Goal: Information Seeking & Learning: Check status

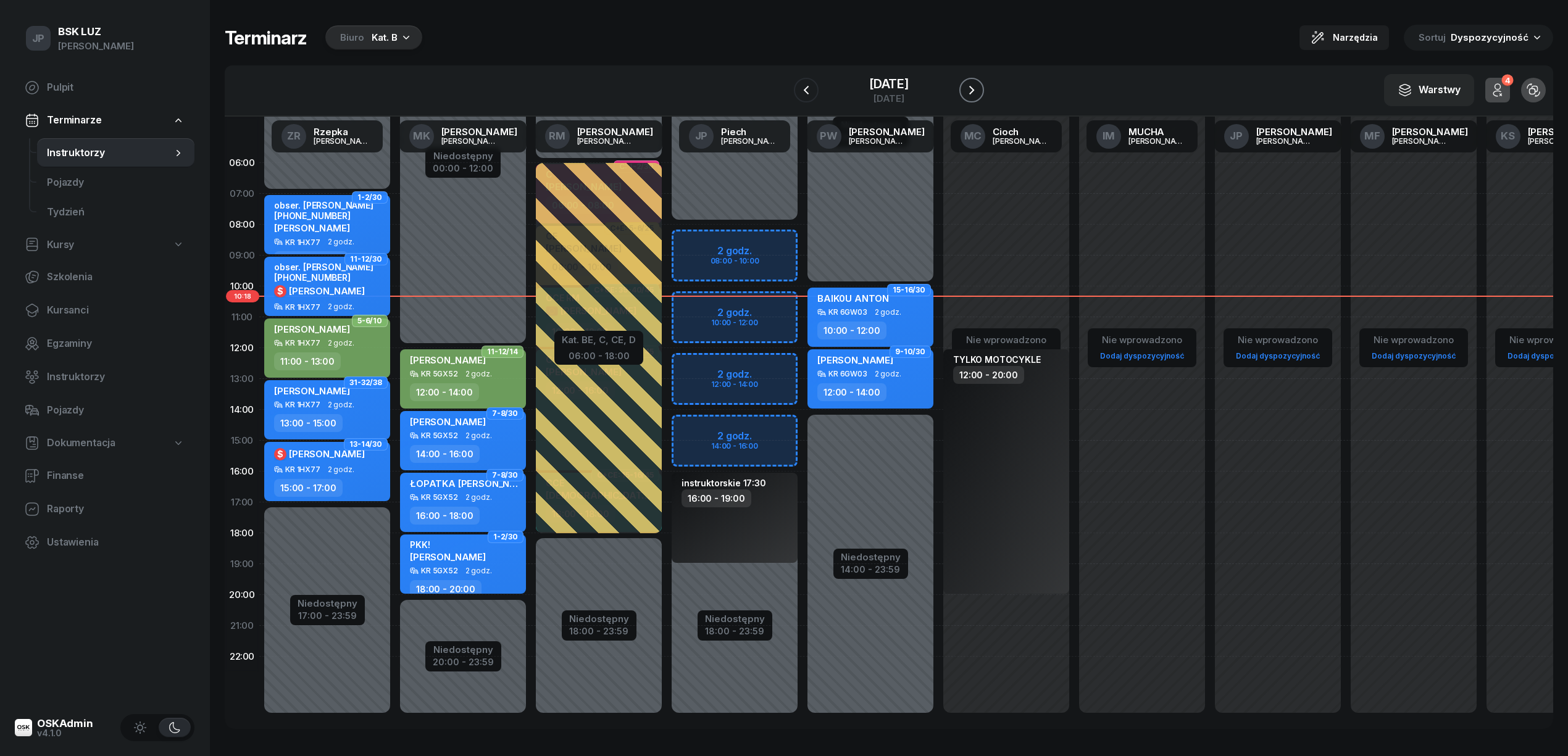
click at [979, 90] on icon "button" at bounding box center [971, 90] width 14 height 14
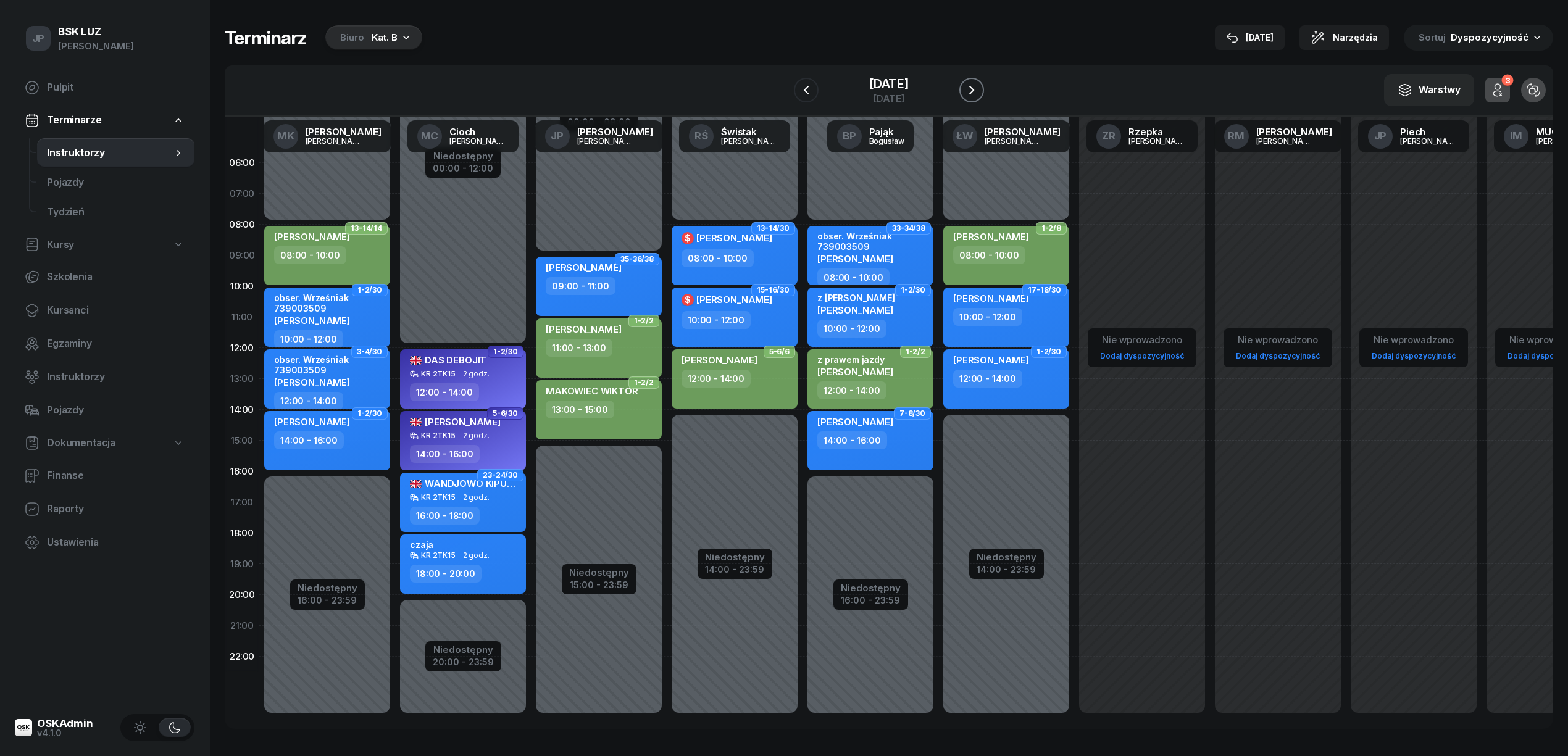
click at [979, 90] on icon "button" at bounding box center [971, 90] width 14 height 14
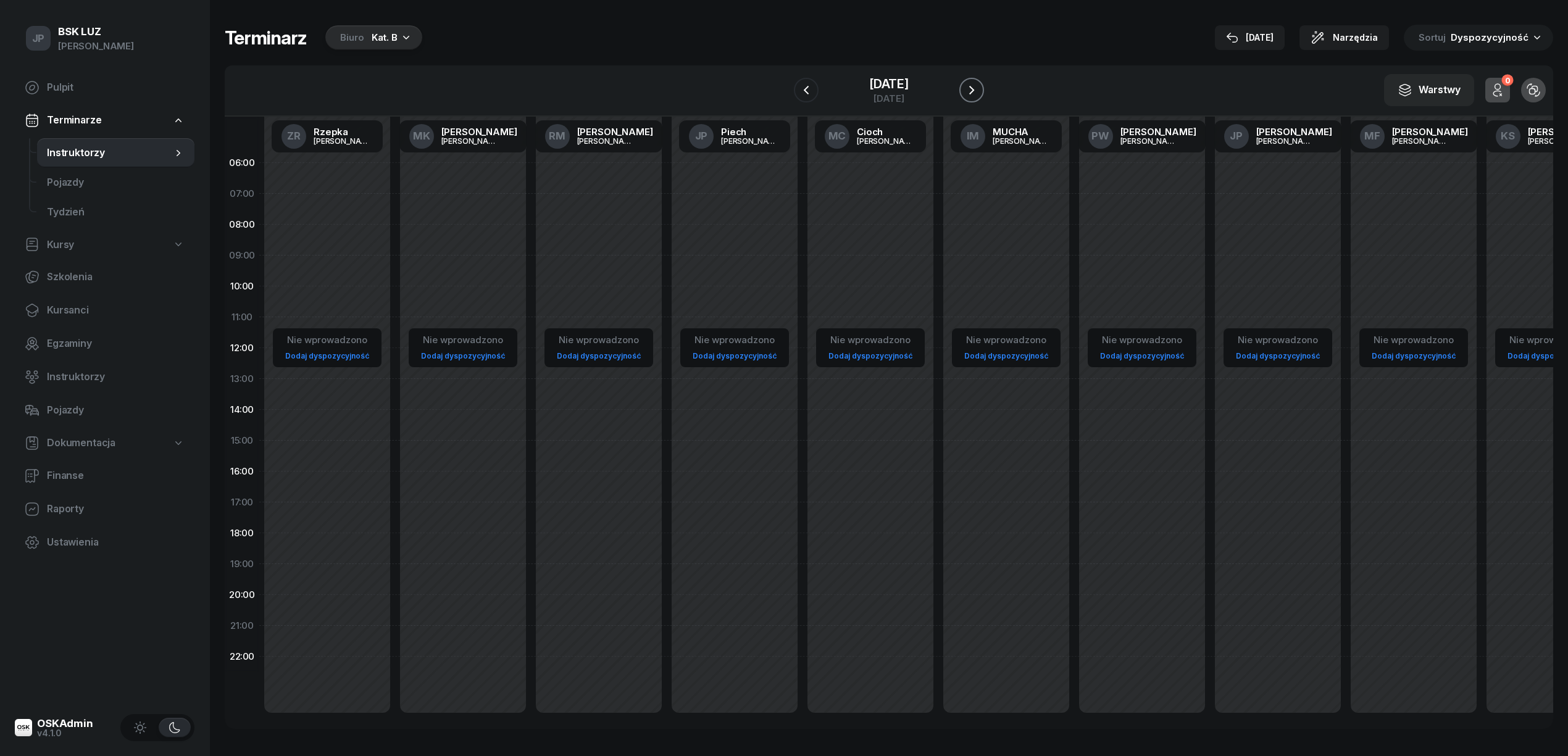
click at [979, 90] on icon "button" at bounding box center [971, 90] width 14 height 14
click at [980, 90] on icon "button" at bounding box center [982, 90] width 14 height 14
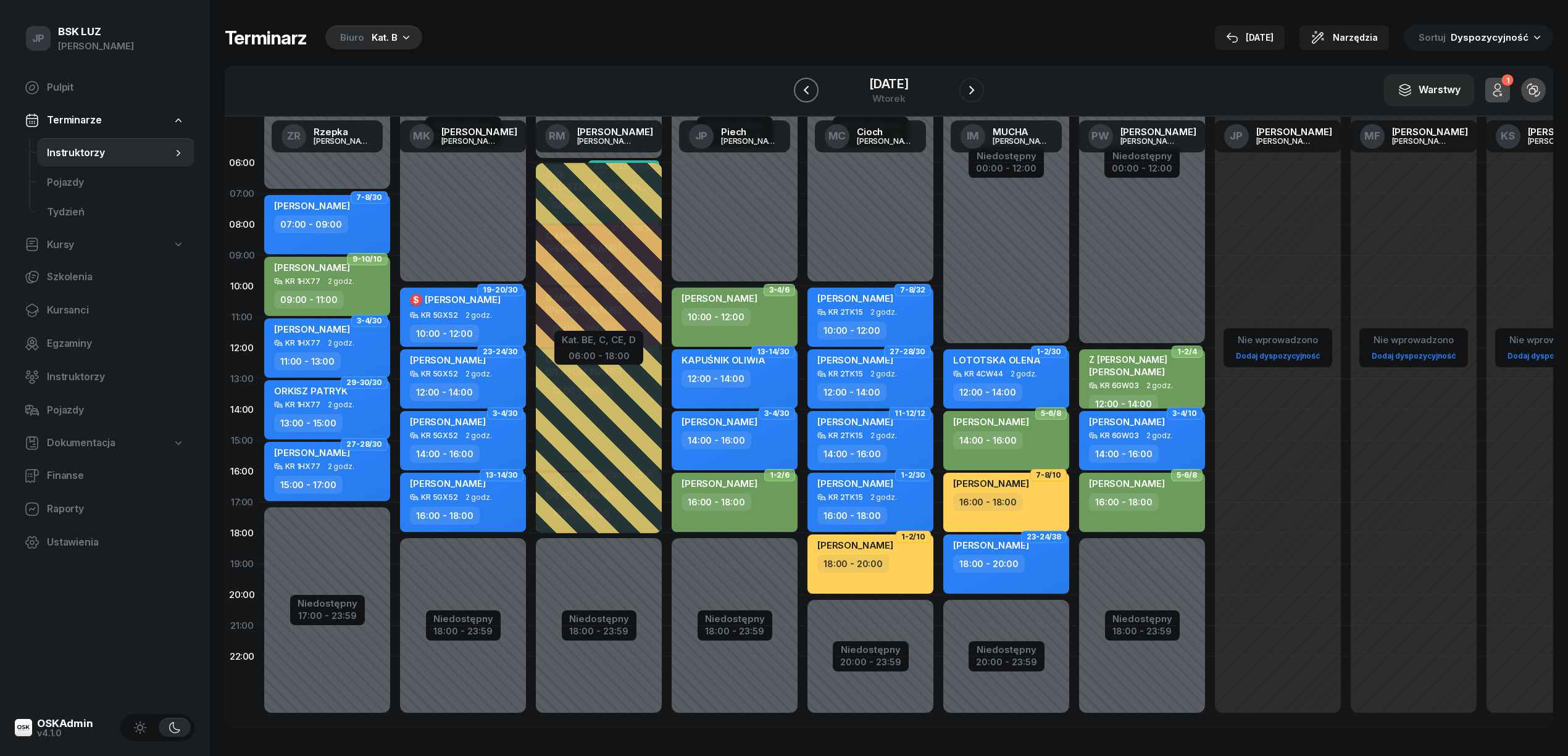
click at [804, 87] on icon "button" at bounding box center [806, 90] width 5 height 8
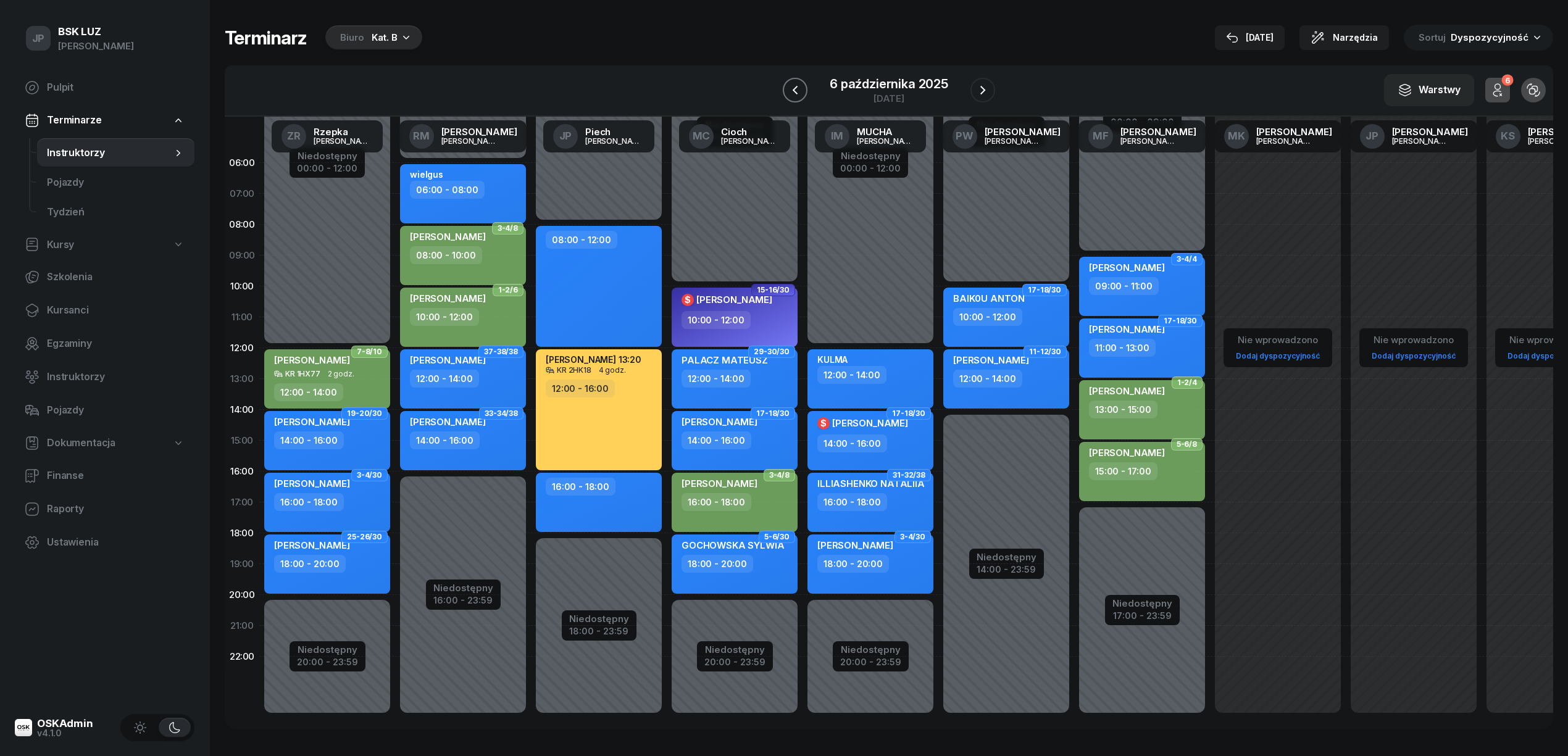
click at [795, 87] on icon "button" at bounding box center [795, 90] width 5 height 8
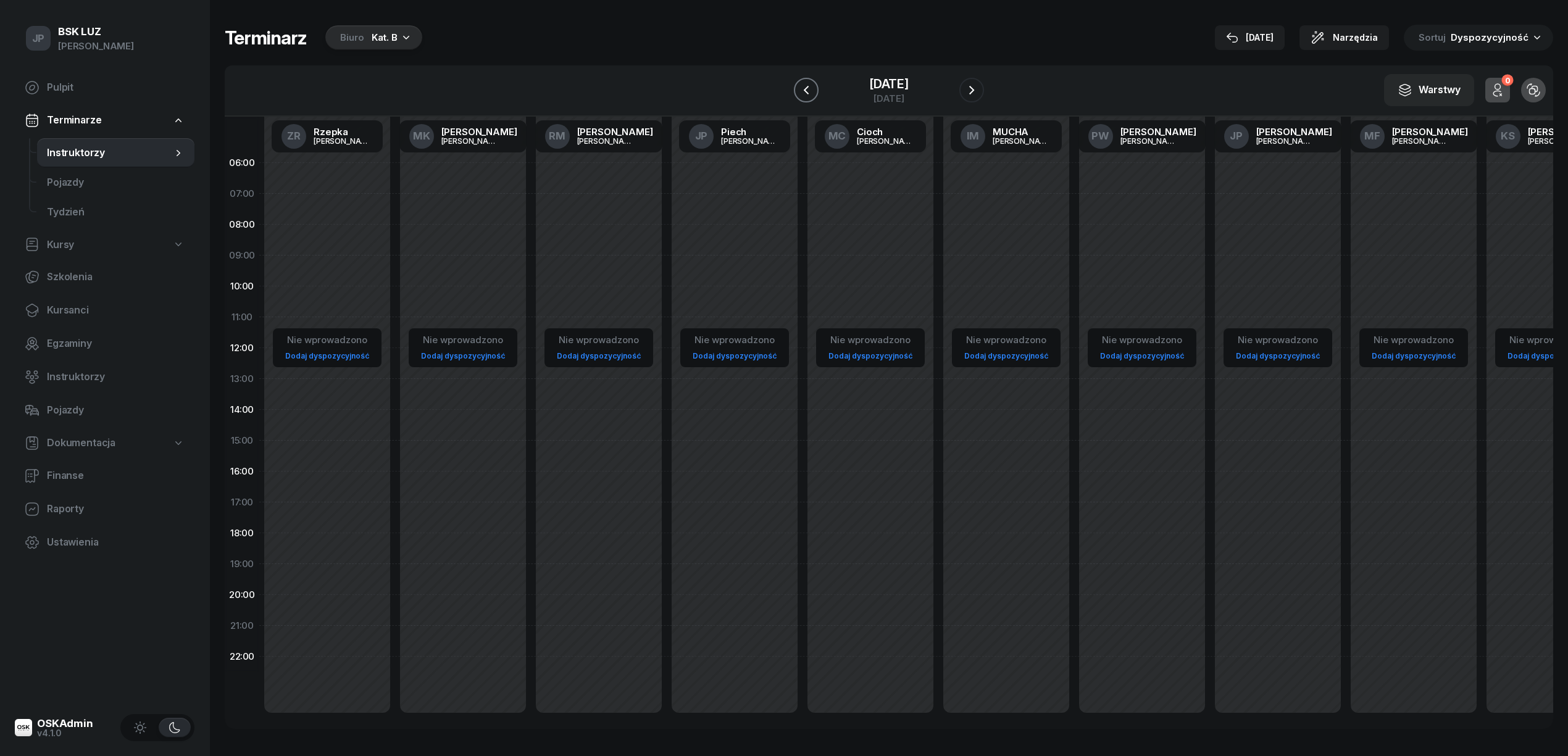
click at [804, 87] on icon "button" at bounding box center [806, 90] width 5 height 8
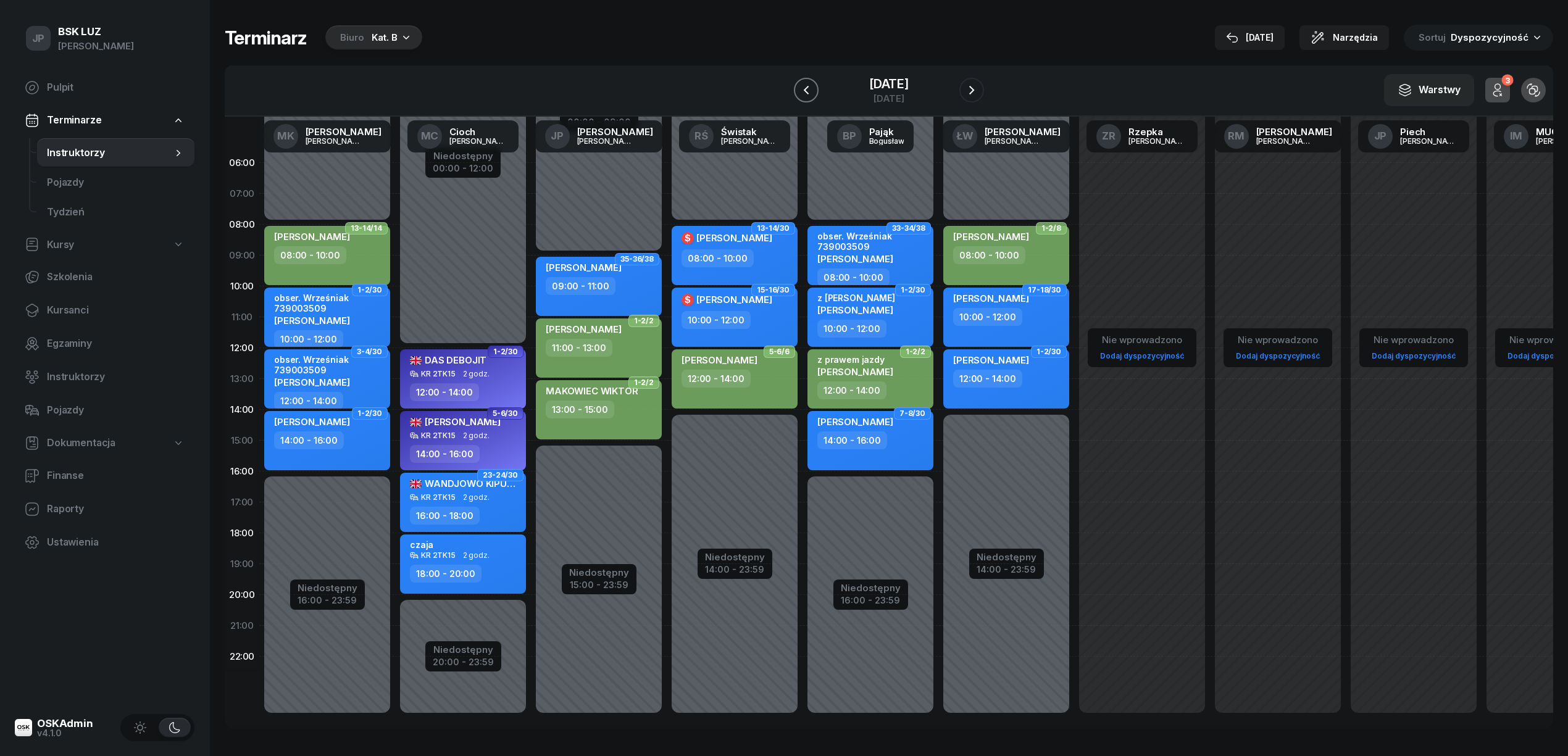
click at [804, 87] on icon "button" at bounding box center [806, 90] width 5 height 8
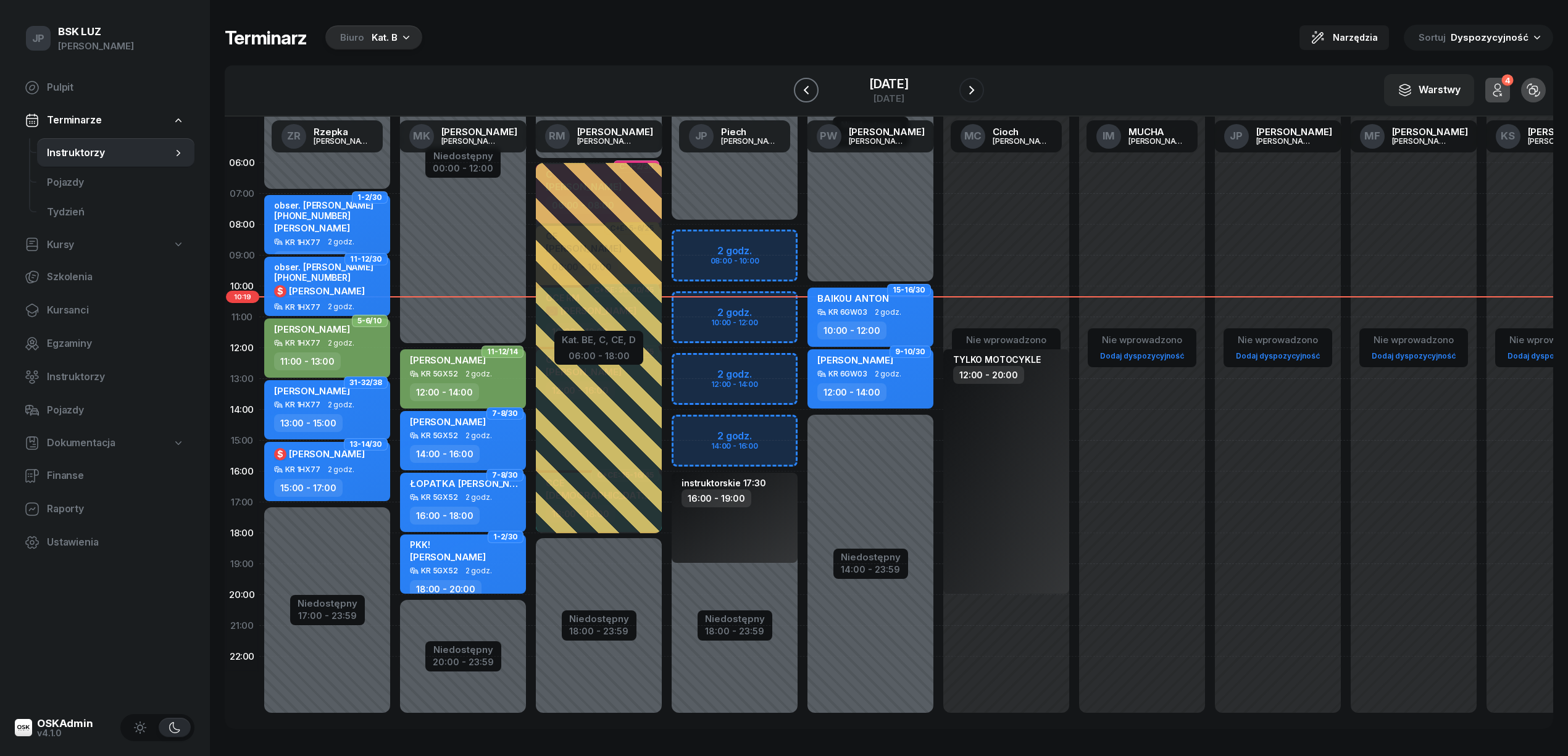
click at [798, 87] on icon "button" at bounding box center [805, 90] width 14 height 14
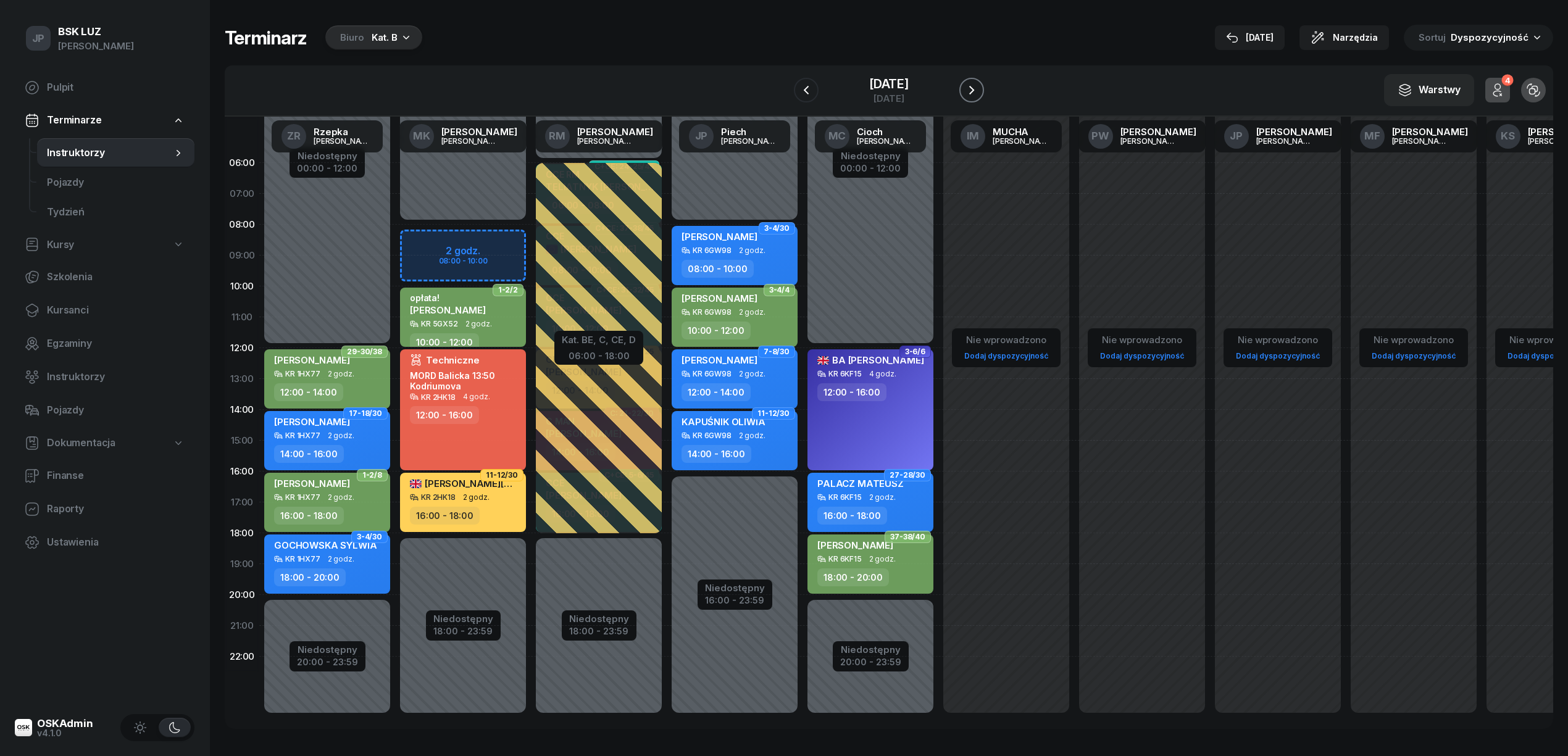
click at [974, 92] on icon "button" at bounding box center [971, 90] width 5 height 8
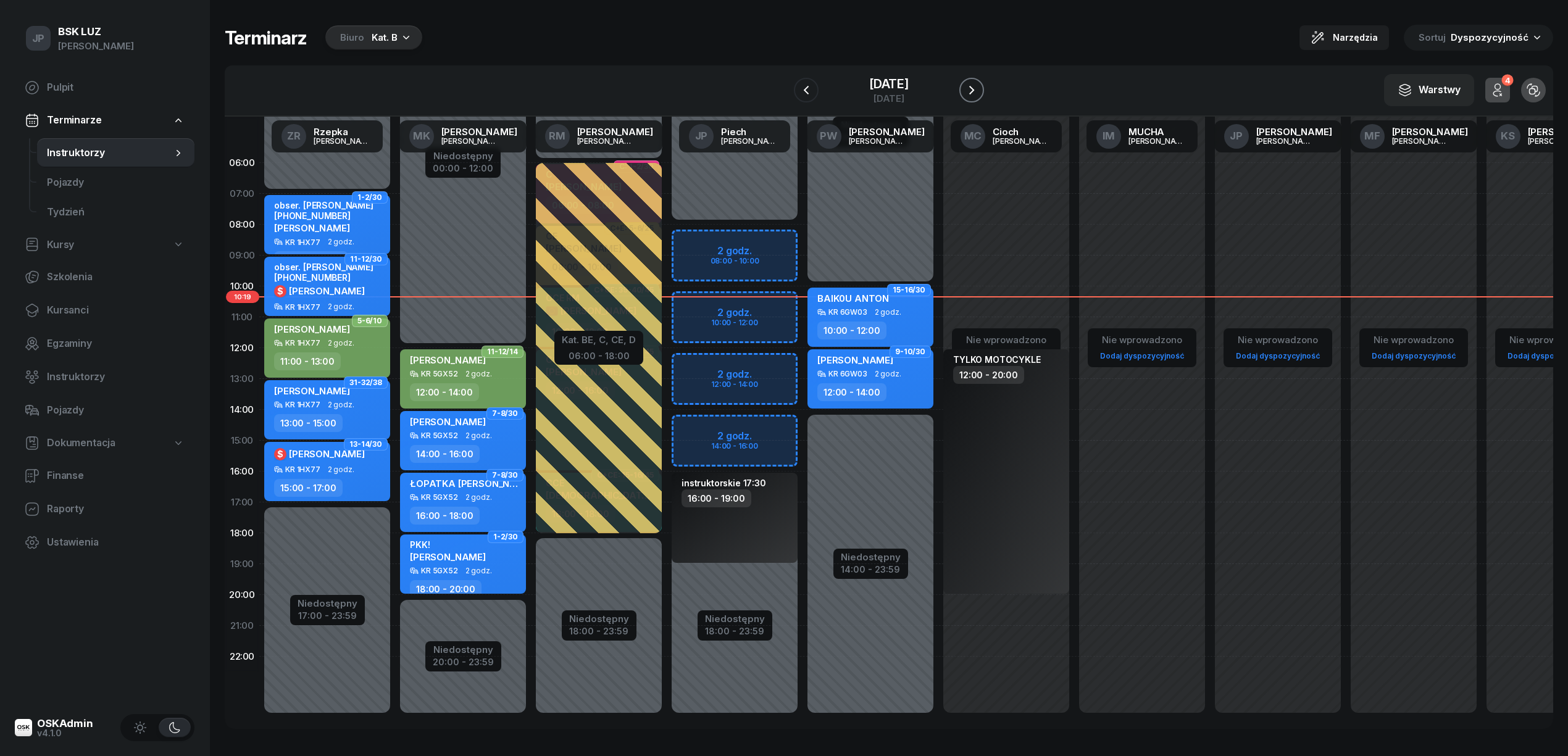
click at [984, 87] on button "button" at bounding box center [971, 90] width 24 height 24
